Goal: Information Seeking & Learning: Learn about a topic

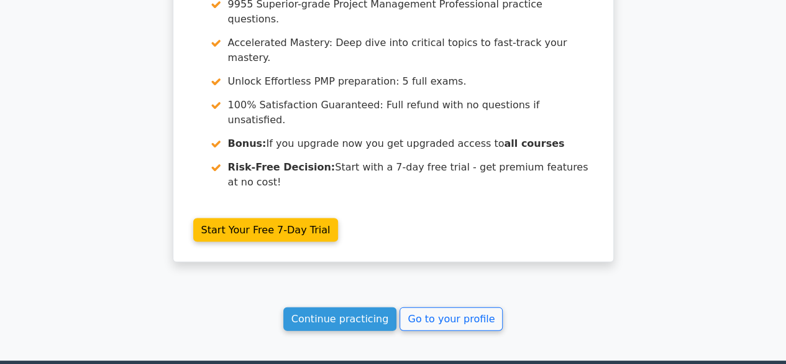
scroll to position [1207, 0]
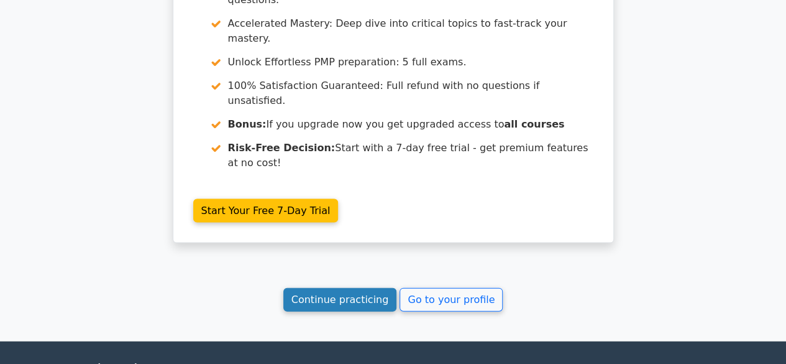
click at [339, 288] on link "Continue practicing" at bounding box center [340, 300] width 114 height 24
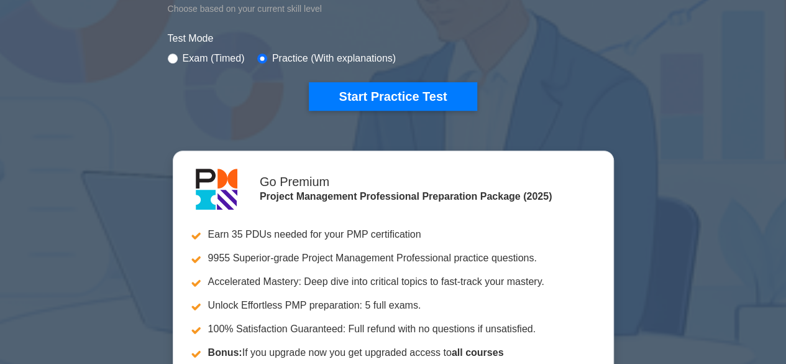
scroll to position [368, 0]
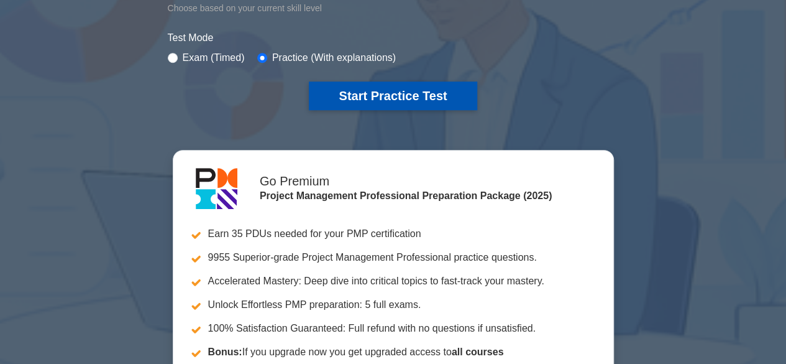
click at [372, 92] on button "Start Practice Test" at bounding box center [393, 95] width 168 height 29
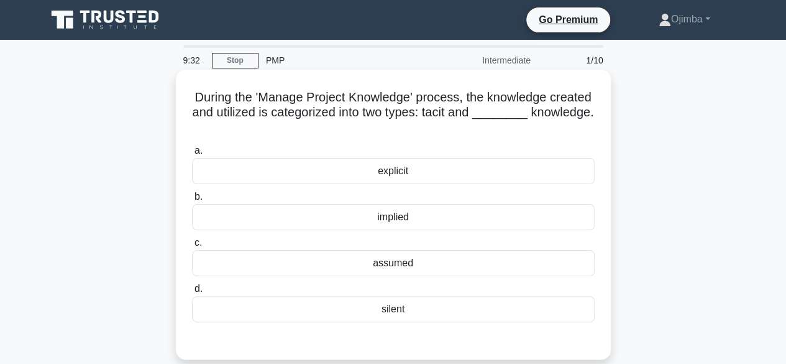
click at [402, 173] on div "explicit" at bounding box center [393, 171] width 403 height 26
click at [192, 155] on input "a. explicit" at bounding box center [192, 151] width 0 height 8
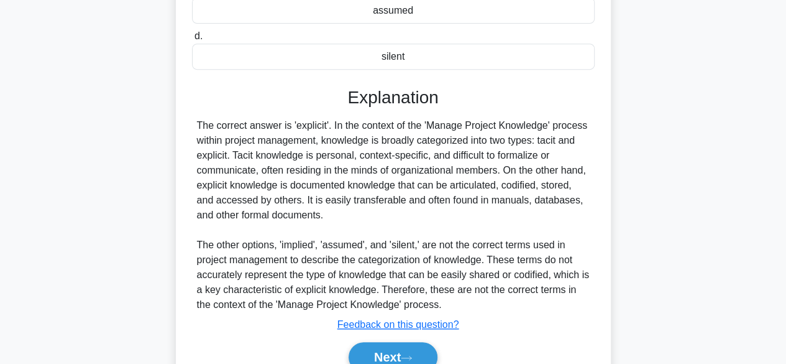
scroll to position [311, 0]
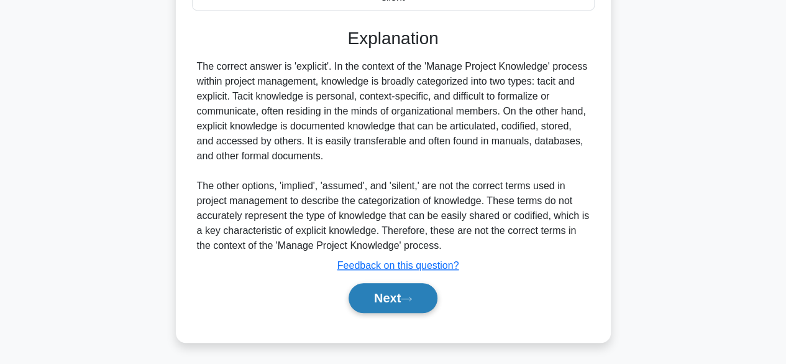
click at [397, 295] on button "Next" at bounding box center [393, 298] width 89 height 30
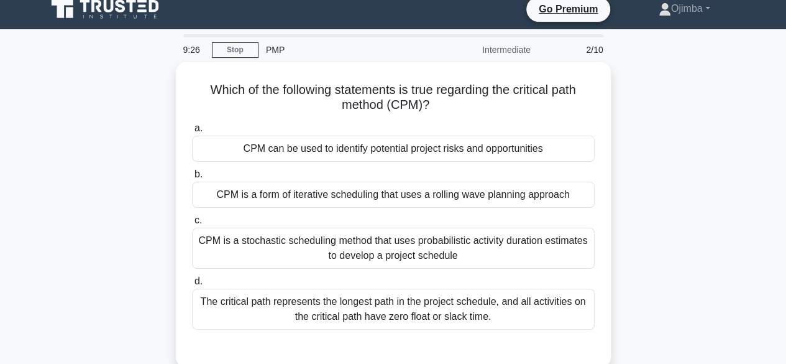
scroll to position [0, 0]
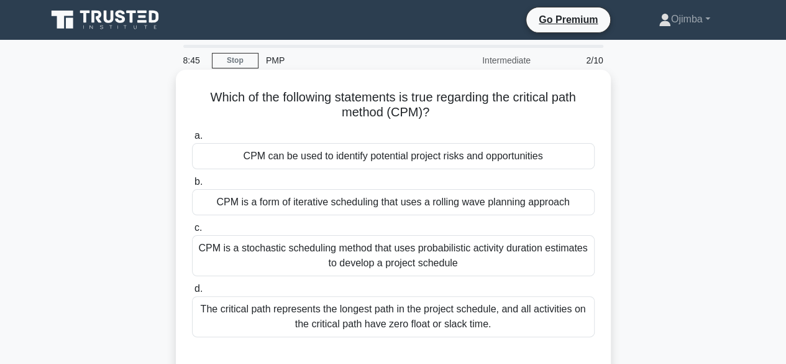
click at [468, 158] on div "CPM can be used to identify potential project risks and opportunities" at bounding box center [393, 156] width 403 height 26
click at [192, 140] on input "a. CPM can be used to identify potential project risks and opportunities" at bounding box center [192, 136] width 0 height 8
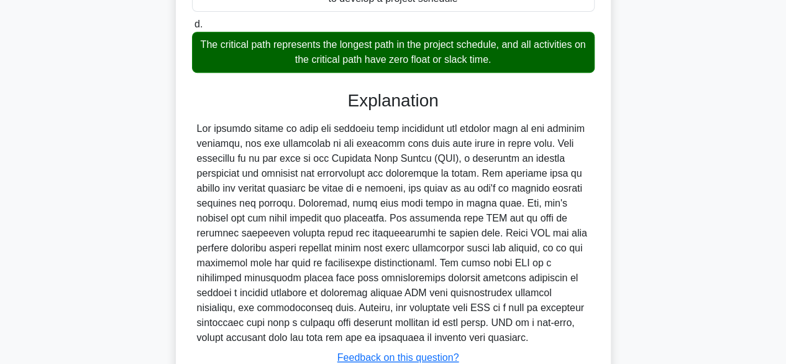
scroll to position [358, 0]
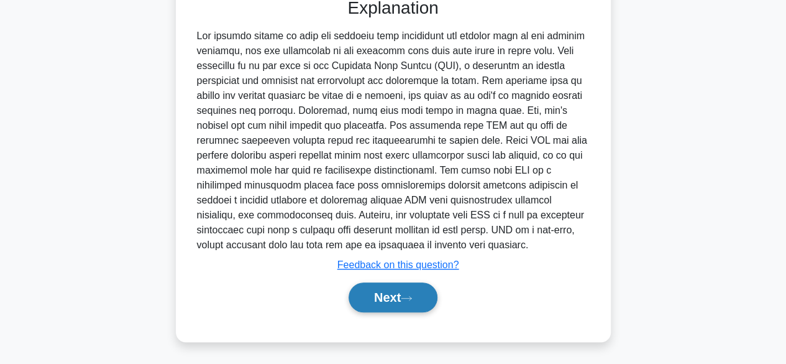
click at [393, 291] on button "Next" at bounding box center [393, 297] width 89 height 30
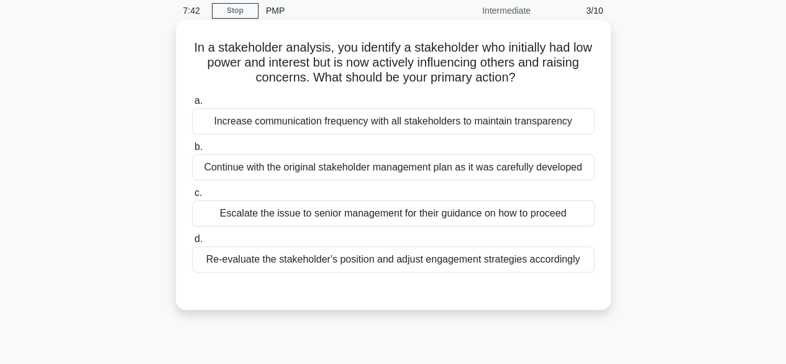
scroll to position [49, 0]
click at [508, 259] on div "Re-evaluate the stakeholder's position and adjust engagement strategies accordi…" at bounding box center [393, 260] width 403 height 26
click at [192, 244] on input "d. Re-evaluate the stakeholder's position and adjust engagement strategies acco…" at bounding box center [192, 239] width 0 height 8
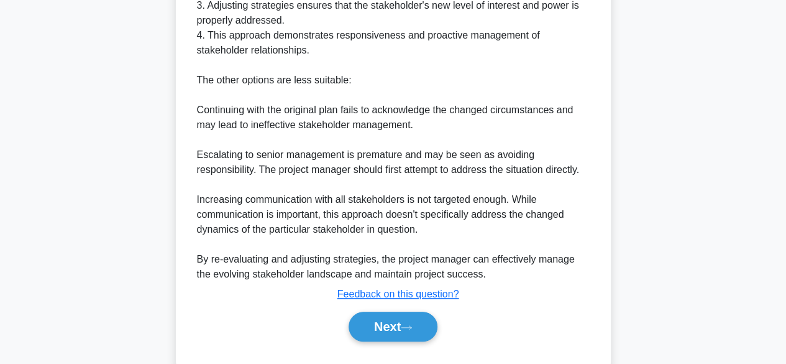
scroll to position [490, 0]
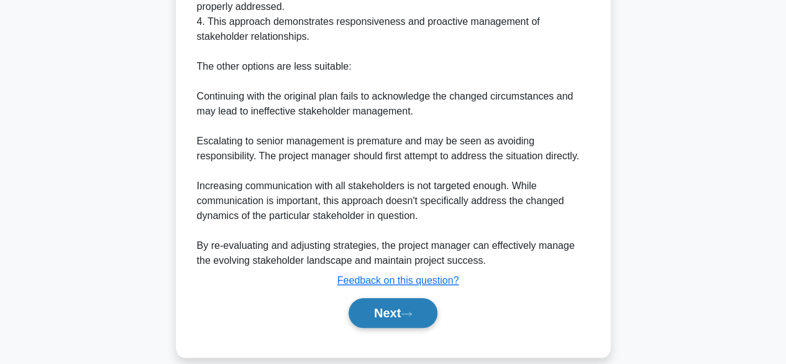
click at [405, 298] on button "Next" at bounding box center [393, 313] width 89 height 30
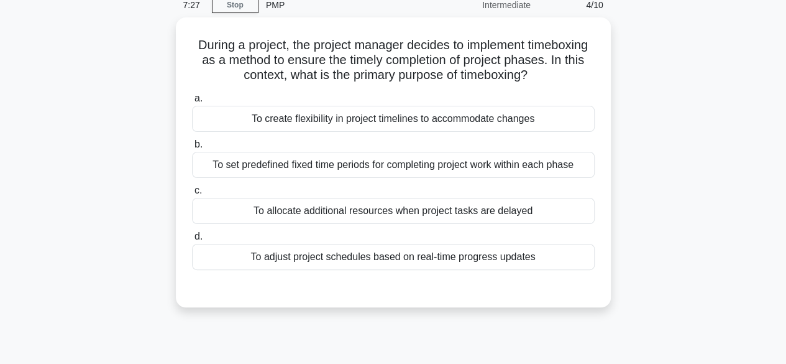
scroll to position [0, 0]
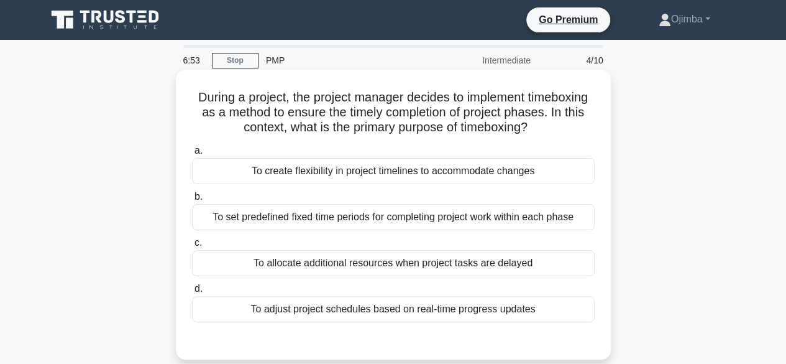
click at [513, 221] on div "To set predefined fixed time periods for completing project work within each ph…" at bounding box center [393, 217] width 403 height 26
click at [192, 201] on input "b. To set predefined fixed time periods for completing project work within each…" at bounding box center [192, 197] width 0 height 8
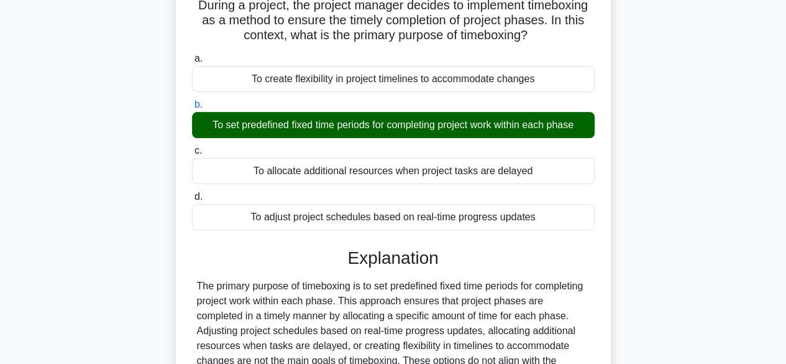
scroll to position [308, 0]
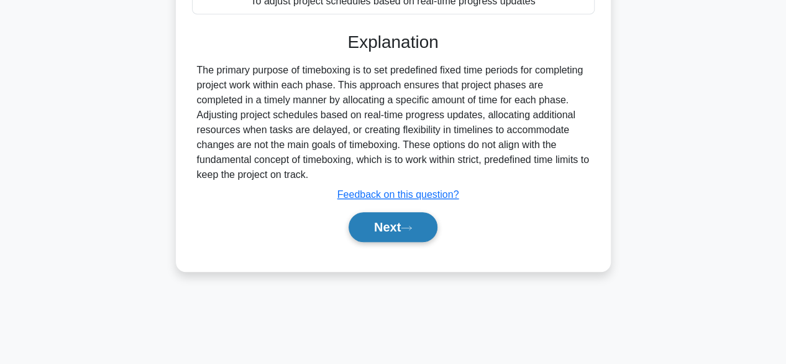
click at [398, 223] on button "Next" at bounding box center [393, 227] width 89 height 30
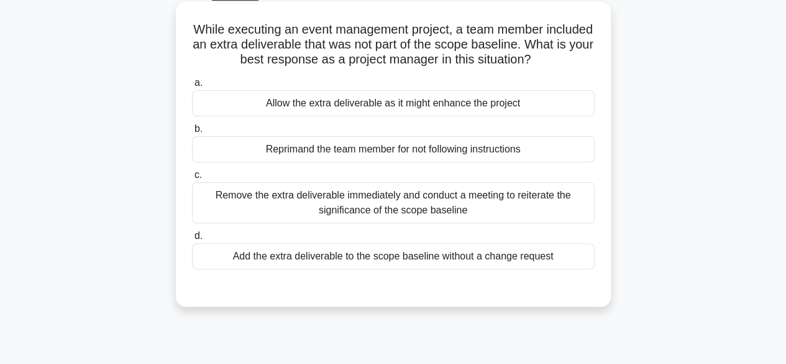
scroll to position [78, 0]
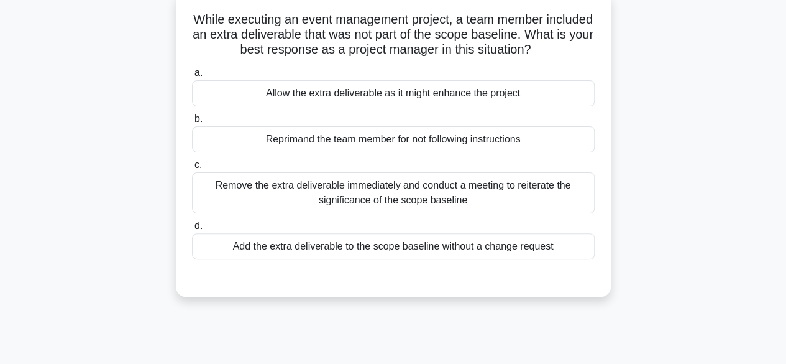
click at [372, 186] on div "Remove the extra deliverable immediately and conduct a meeting to reiterate the…" at bounding box center [393, 192] width 403 height 41
click at [192, 169] on input "c. Remove the extra deliverable immediately and conduct a meeting to reiterate …" at bounding box center [192, 165] width 0 height 8
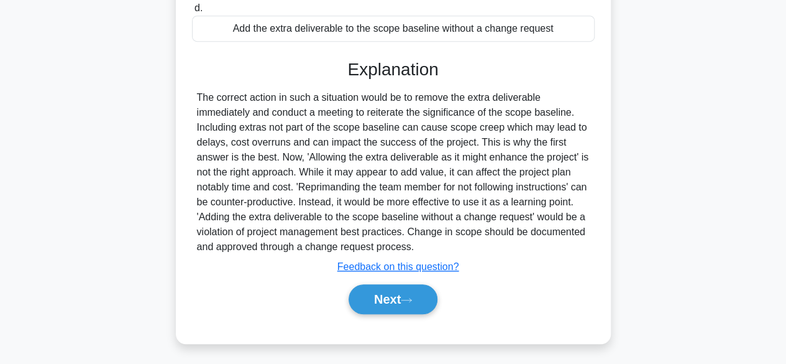
scroll to position [308, 0]
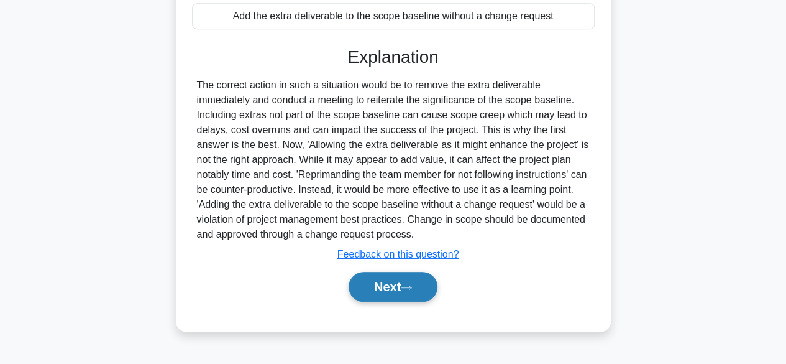
click at [387, 289] on button "Next" at bounding box center [393, 287] width 89 height 30
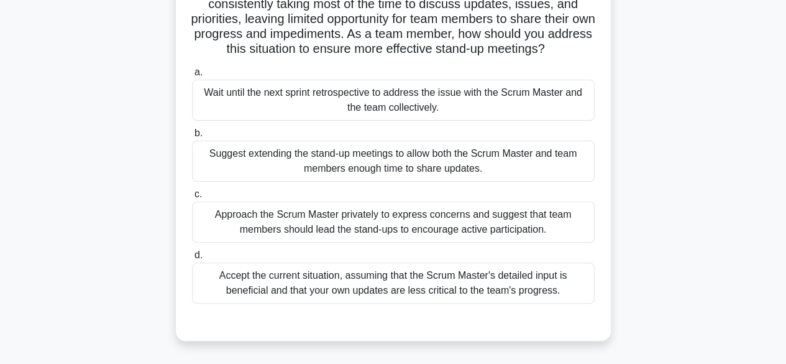
scroll to position [109, 0]
click at [490, 229] on div "Approach the Scrum Master privately to express concerns and suggest that team m…" at bounding box center [393, 221] width 403 height 41
click at [192, 198] on input "c. Approach the Scrum Master privately to express concerns and suggest that tea…" at bounding box center [192, 194] width 0 height 8
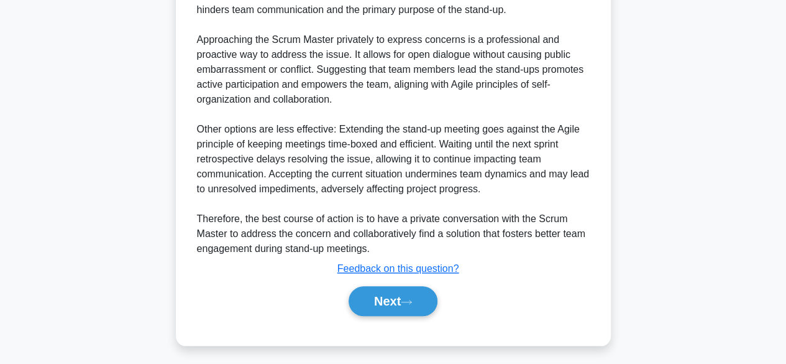
scroll to position [520, 0]
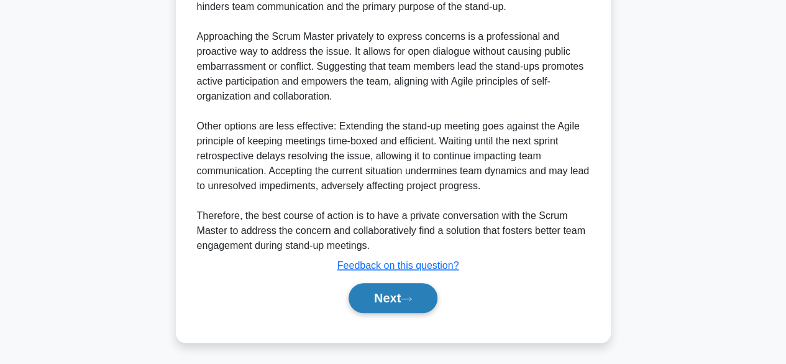
click at [403, 288] on button "Next" at bounding box center [393, 298] width 89 height 30
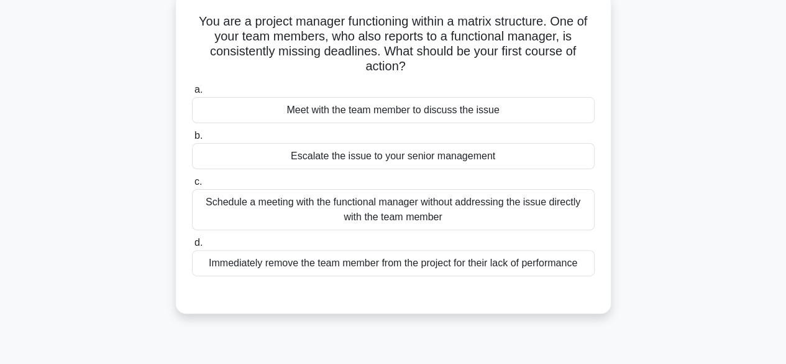
scroll to position [75, 0]
click at [383, 209] on div "Schedule a meeting with the functional manager without addressing the issue dir…" at bounding box center [393, 210] width 403 height 41
click at [192, 186] on input "c. Schedule a meeting with the functional manager without addressing the issue …" at bounding box center [192, 182] width 0 height 8
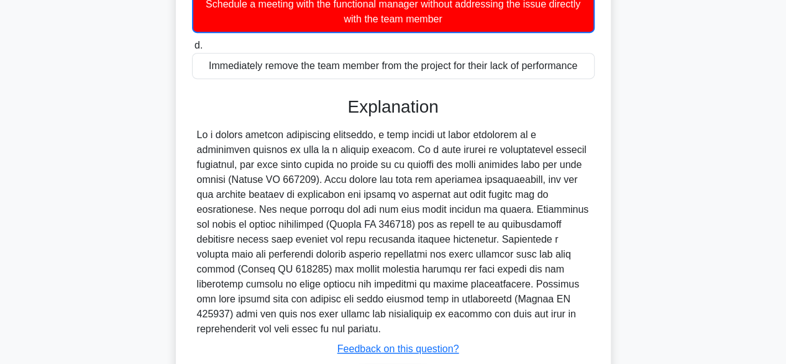
scroll to position [358, 0]
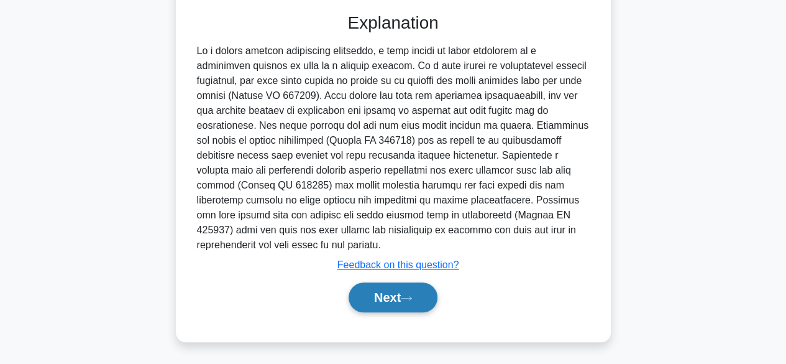
click at [409, 295] on icon at bounding box center [406, 298] width 11 height 7
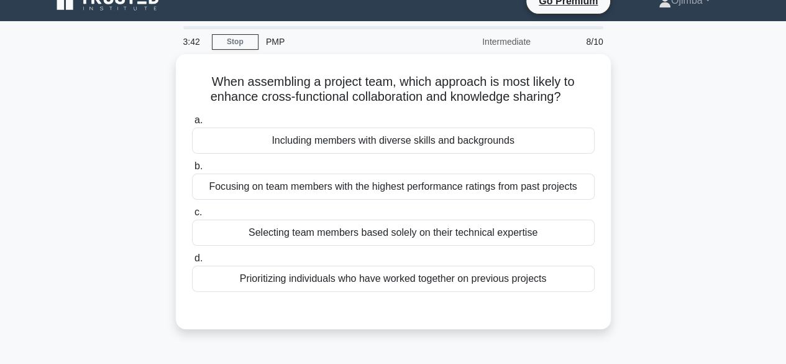
scroll to position [0, 0]
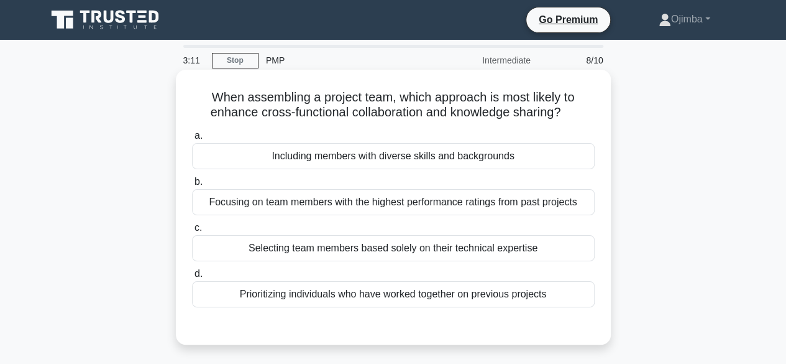
click at [376, 160] on div "Including members with diverse skills and backgrounds" at bounding box center [393, 156] width 403 height 26
click at [192, 140] on input "a. Including members with diverse skills and backgrounds" at bounding box center [192, 136] width 0 height 8
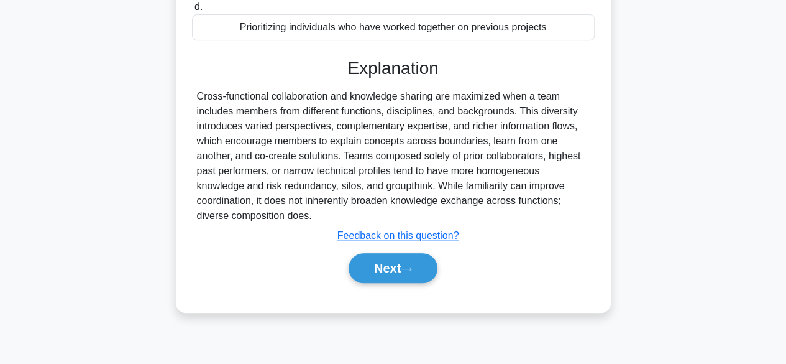
scroll to position [308, 0]
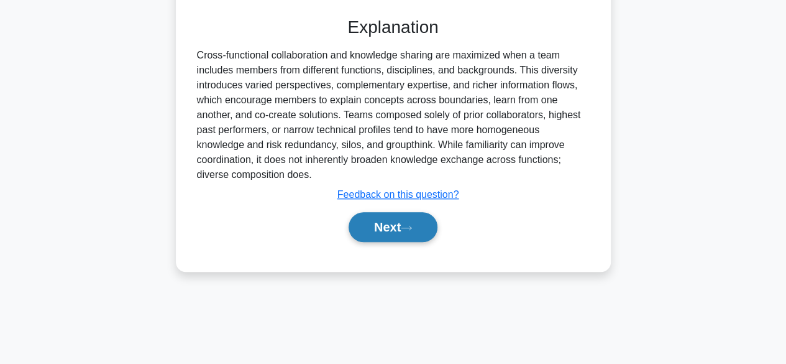
click at [397, 228] on button "Next" at bounding box center [393, 227] width 89 height 30
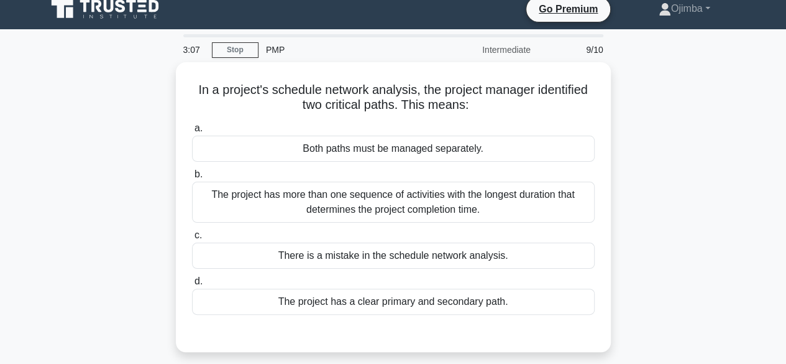
scroll to position [0, 0]
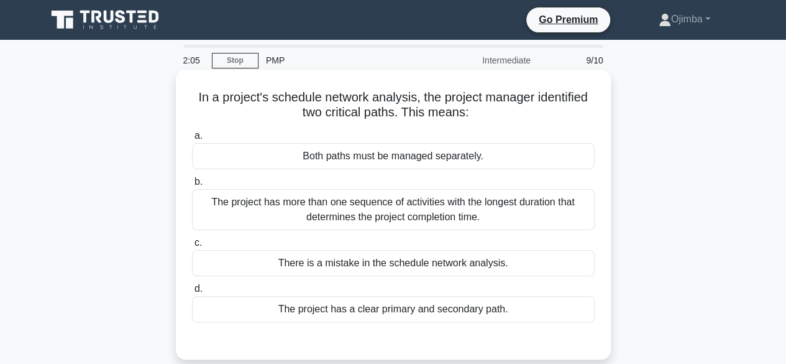
click at [423, 264] on div "There is a mistake in the schedule network analysis." at bounding box center [393, 263] width 403 height 26
click at [192, 247] on input "c. There is a mistake in the schedule network analysis." at bounding box center [192, 243] width 0 height 8
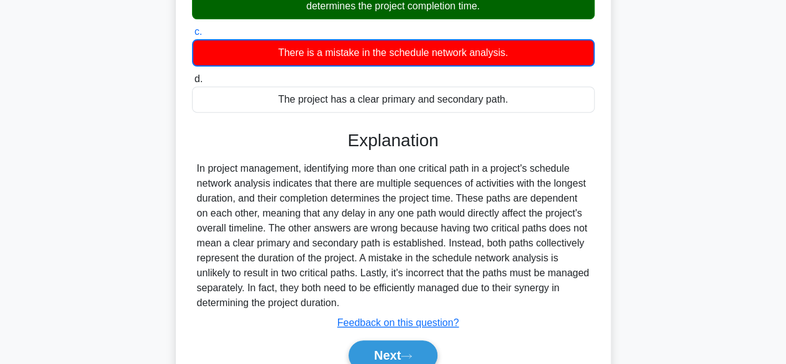
scroll to position [212, 0]
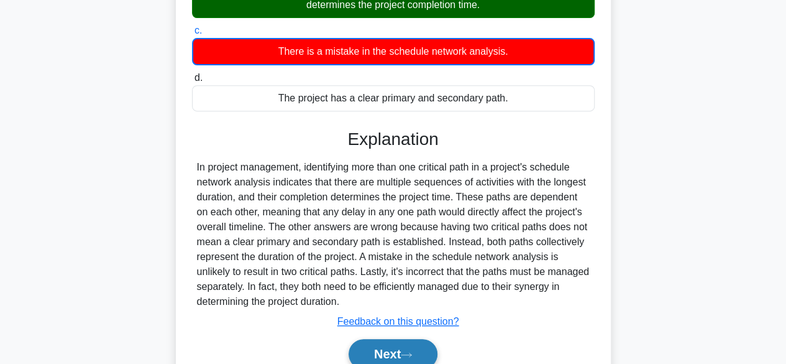
click at [396, 344] on button "Next" at bounding box center [393, 354] width 89 height 30
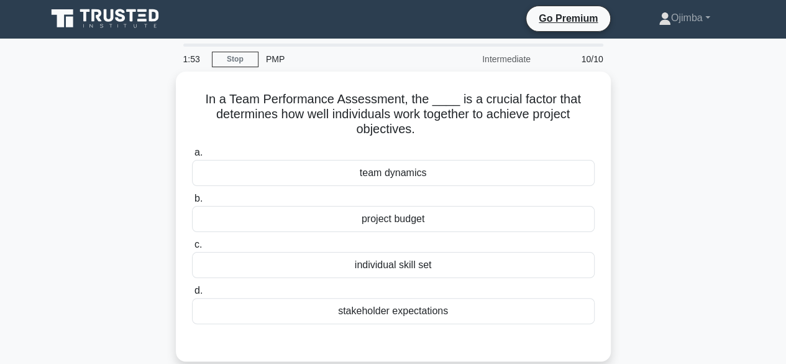
scroll to position [0, 0]
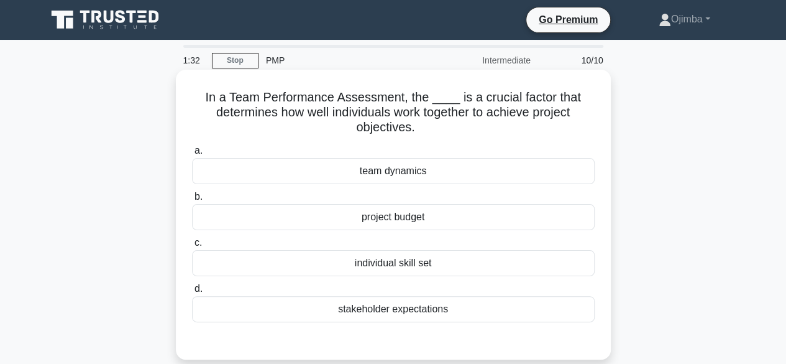
click at [395, 265] on div "individual skill set" at bounding box center [393, 263] width 403 height 26
click at [192, 247] on input "c. individual skill set" at bounding box center [192, 243] width 0 height 8
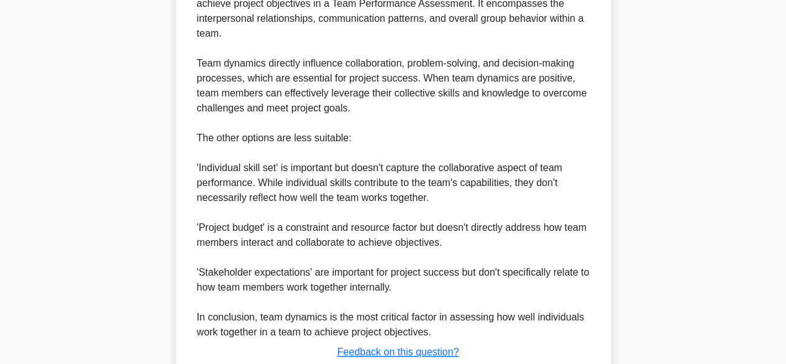
scroll to position [507, 0]
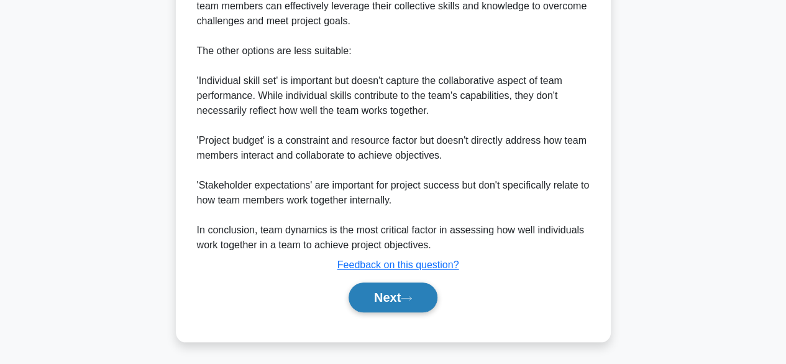
click at [398, 298] on button "Next" at bounding box center [393, 297] width 89 height 30
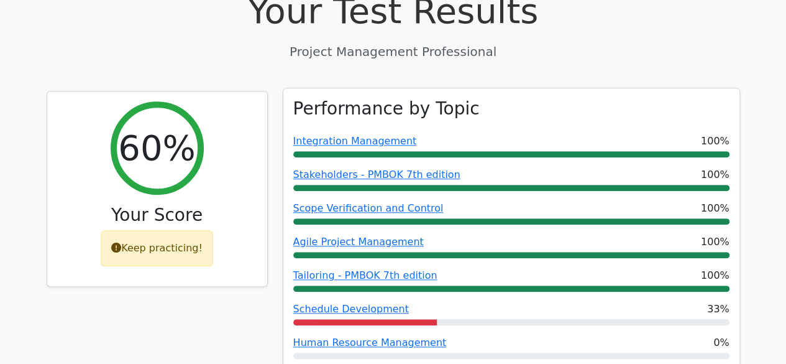
scroll to position [466, 0]
